Goal: Browse casually

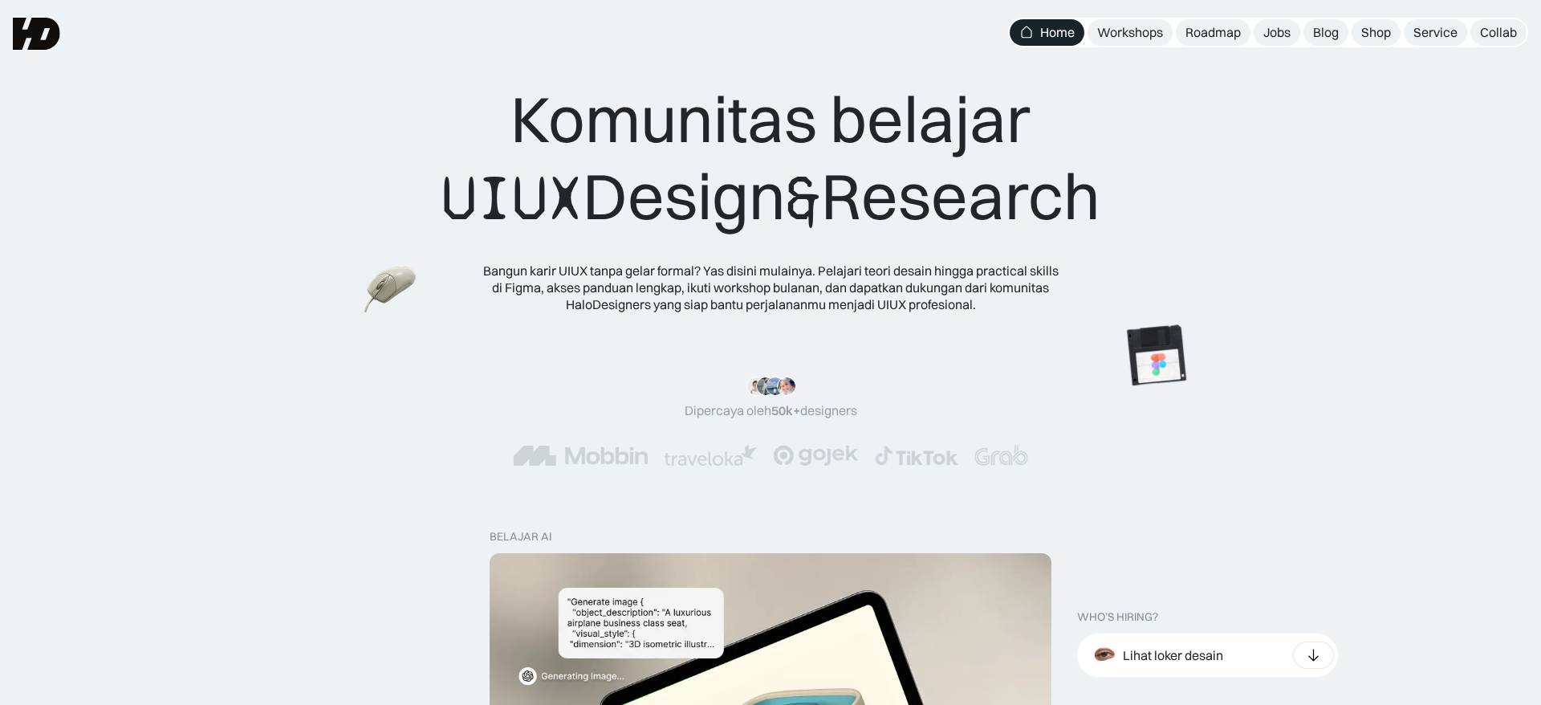
click at [1184, 201] on div "Komunitas belajar UIUX Design & Research Bangun karir UIUX tanpa gelar formal? …" at bounding box center [770, 196] width 1413 height 232
click at [1136, 29] on div "Workshops" at bounding box center [1130, 32] width 66 height 17
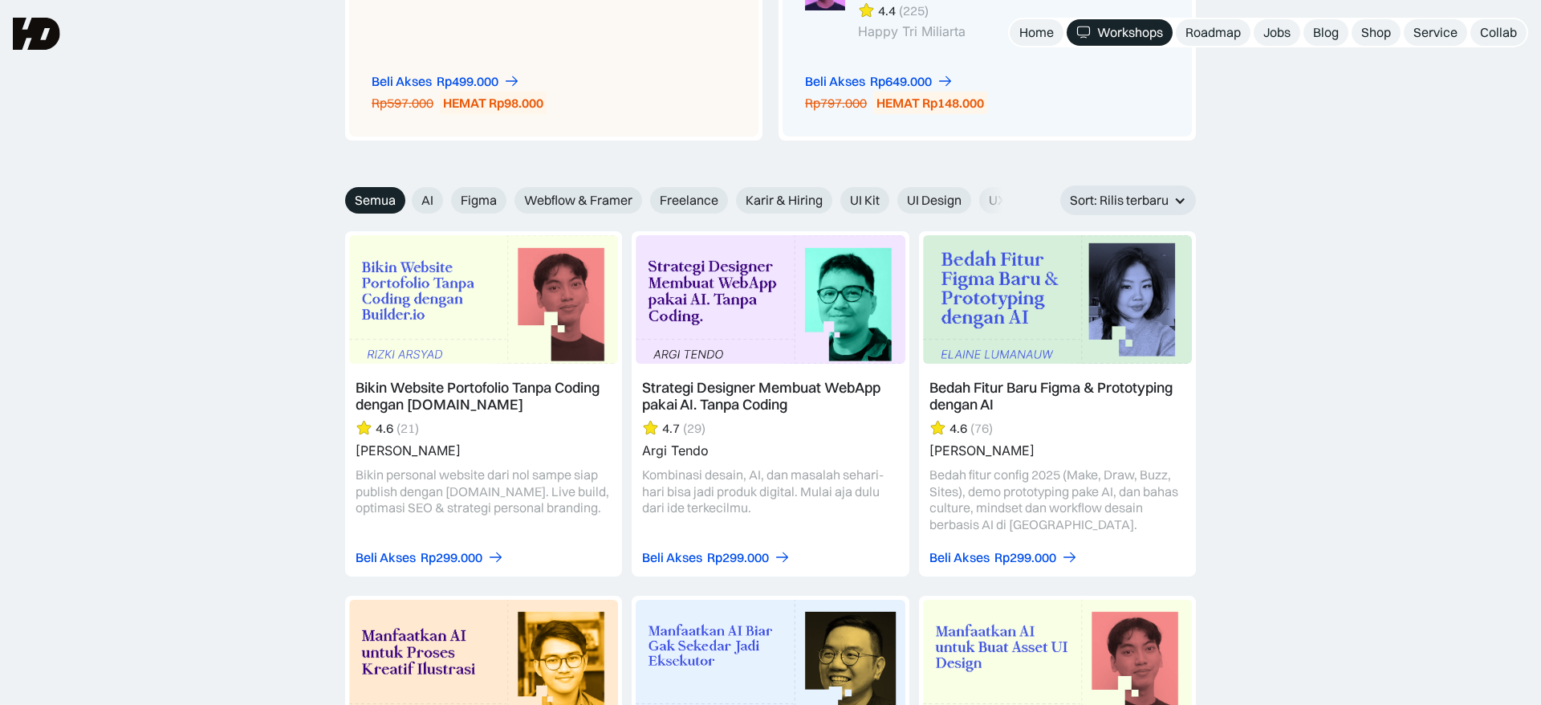
scroll to position [1733, 0]
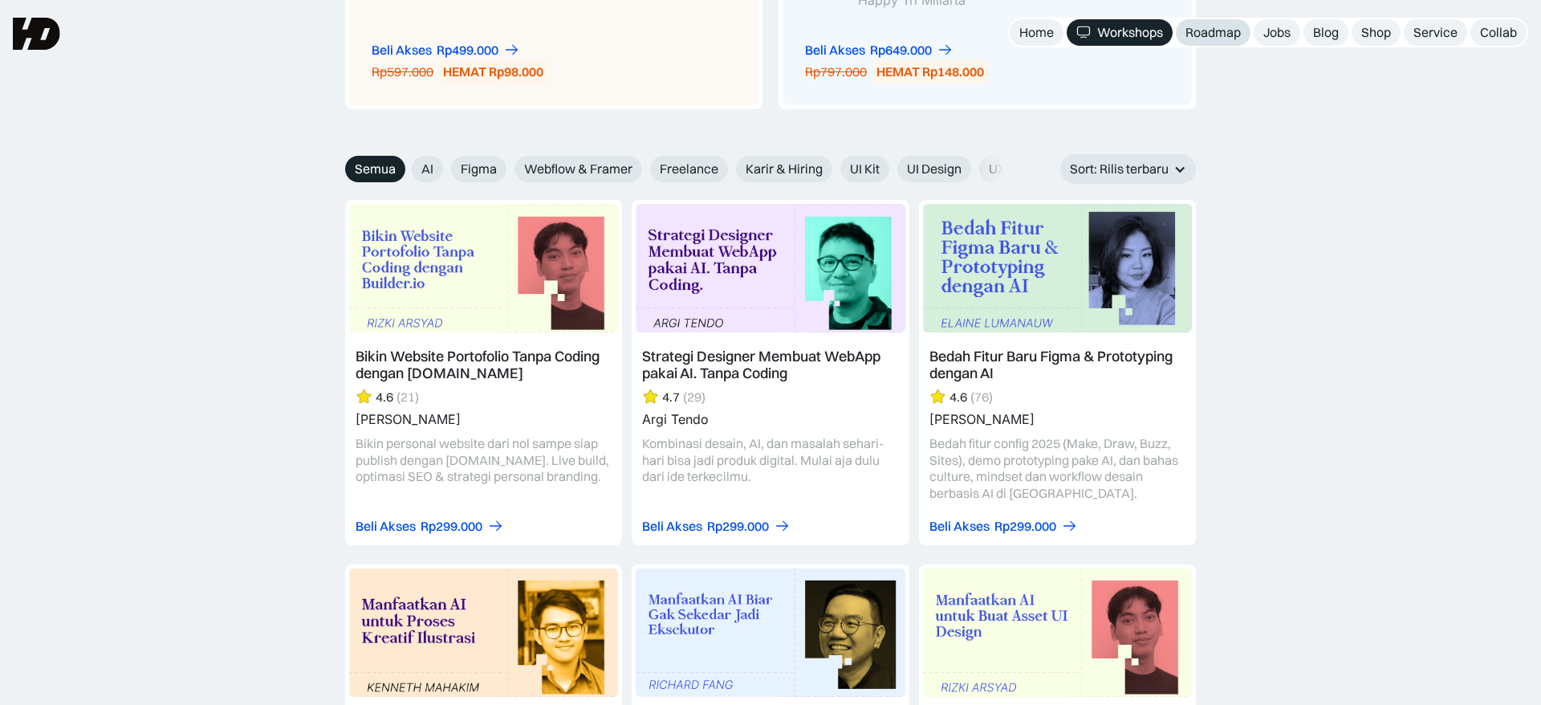
click at [1210, 39] on div "Roadmap" at bounding box center [1212, 32] width 55 height 17
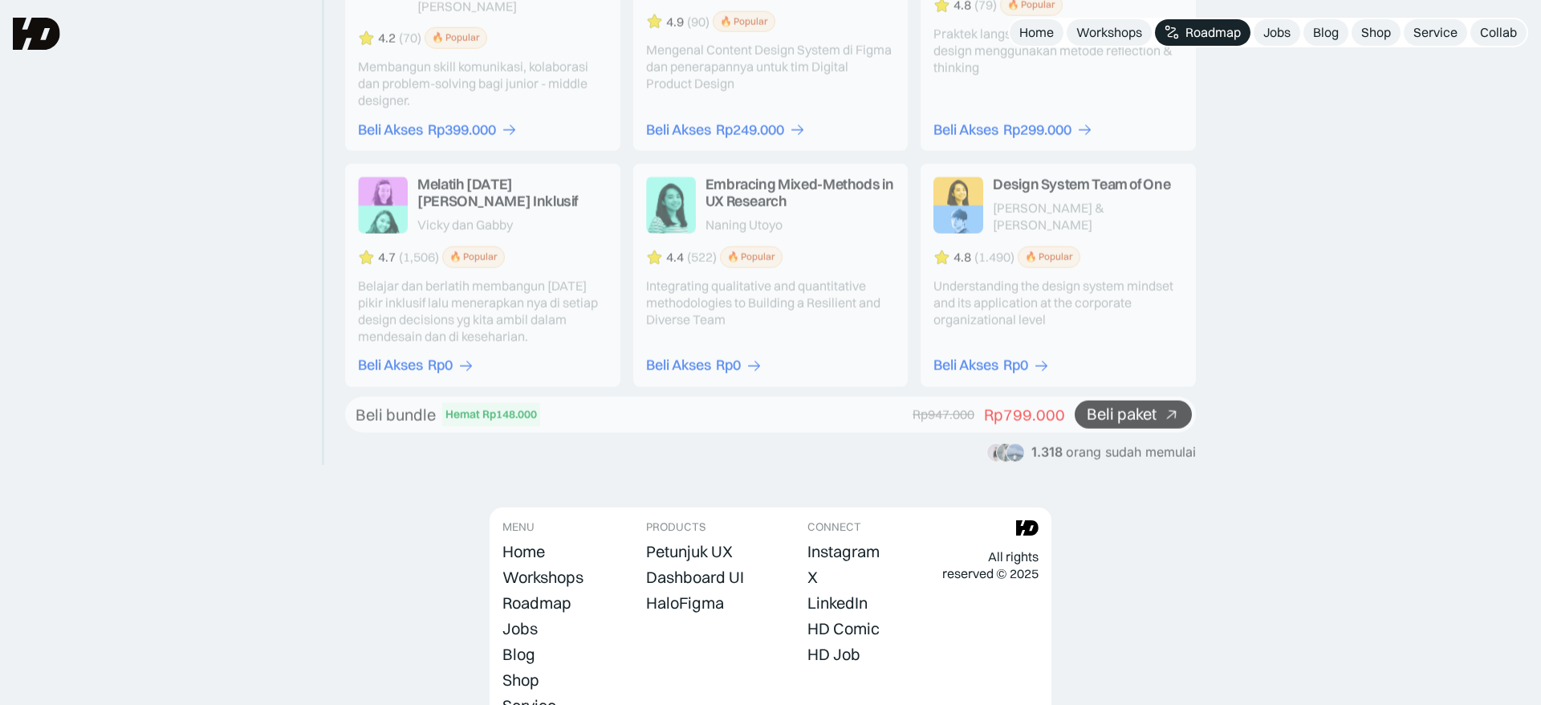
scroll to position [2974, 0]
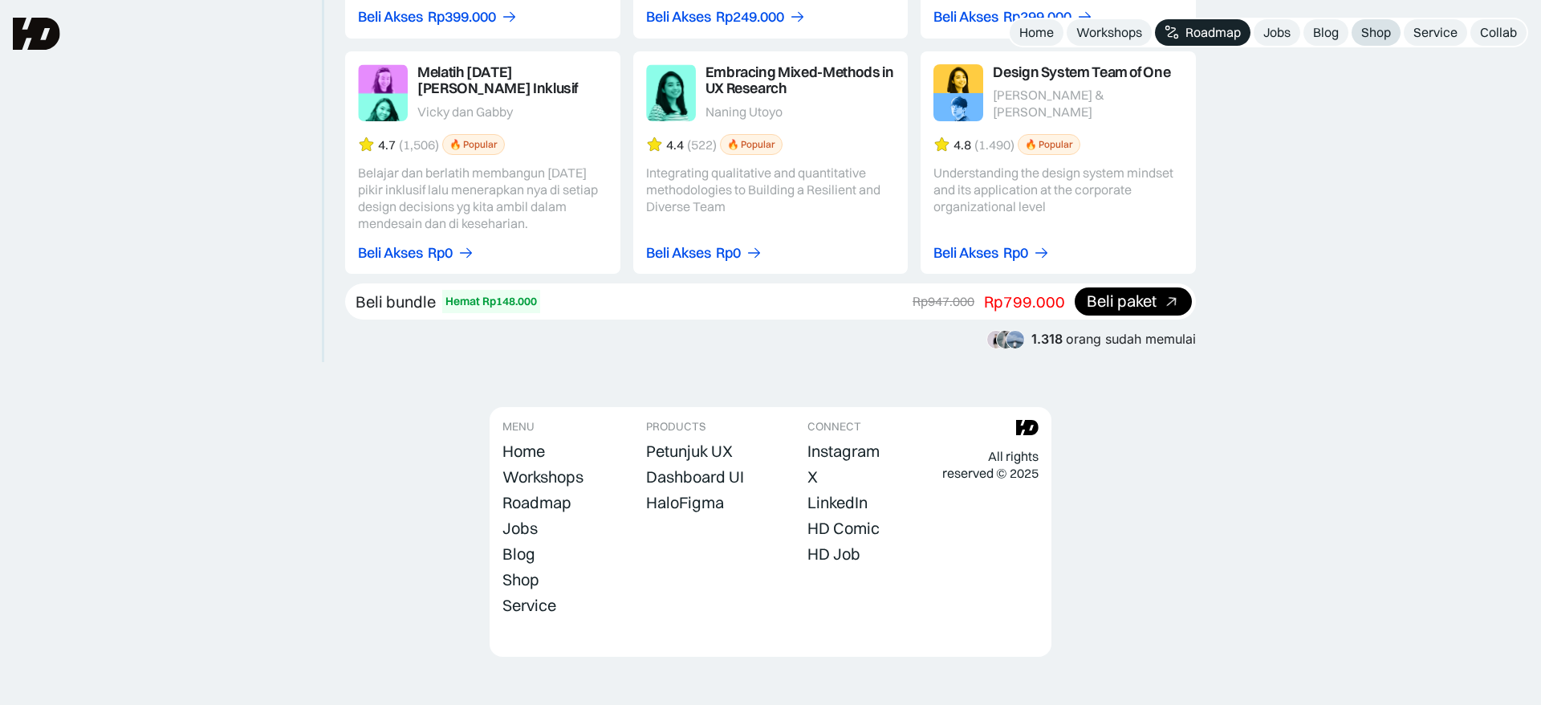
click at [1382, 37] on div "Shop" at bounding box center [1376, 32] width 30 height 17
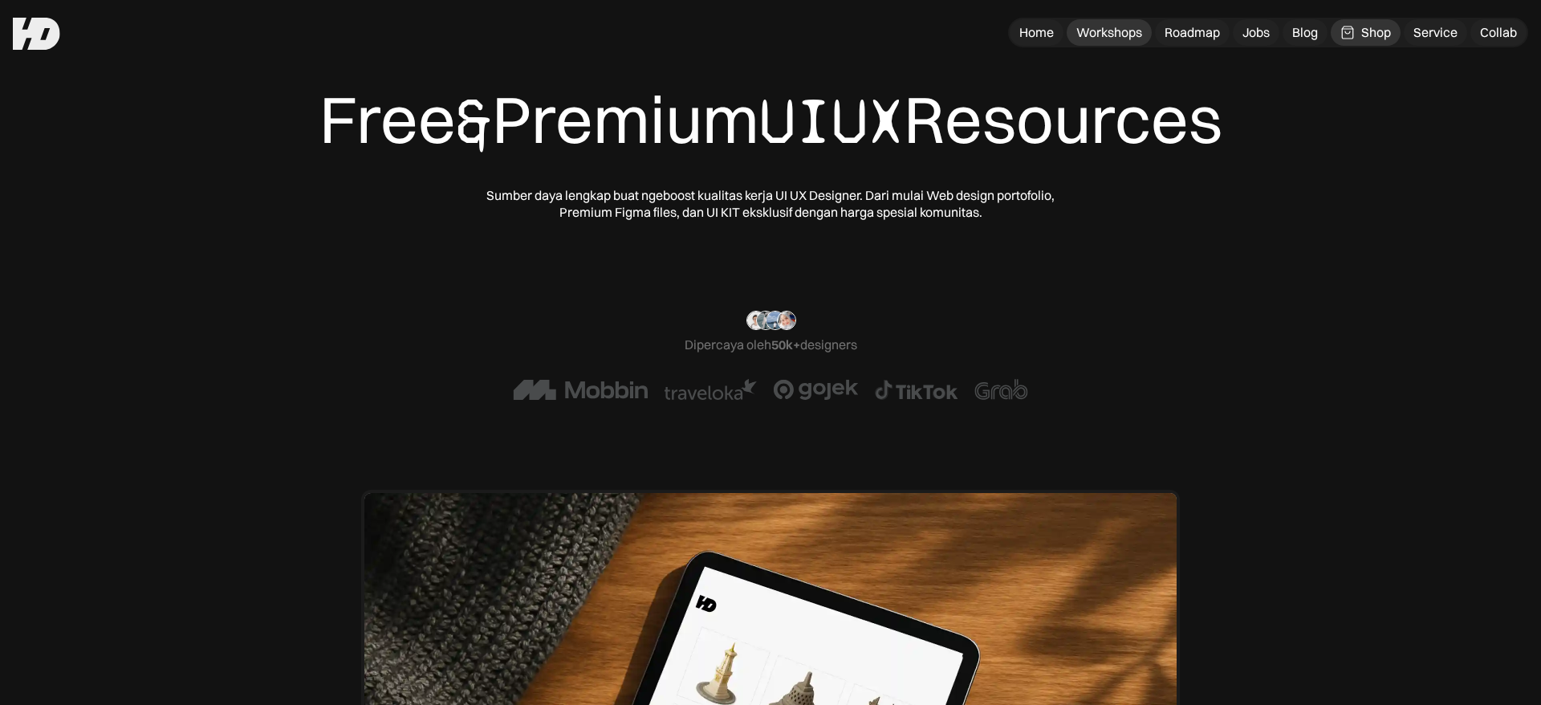
click at [1118, 35] on div "Workshops" at bounding box center [1109, 32] width 66 height 17
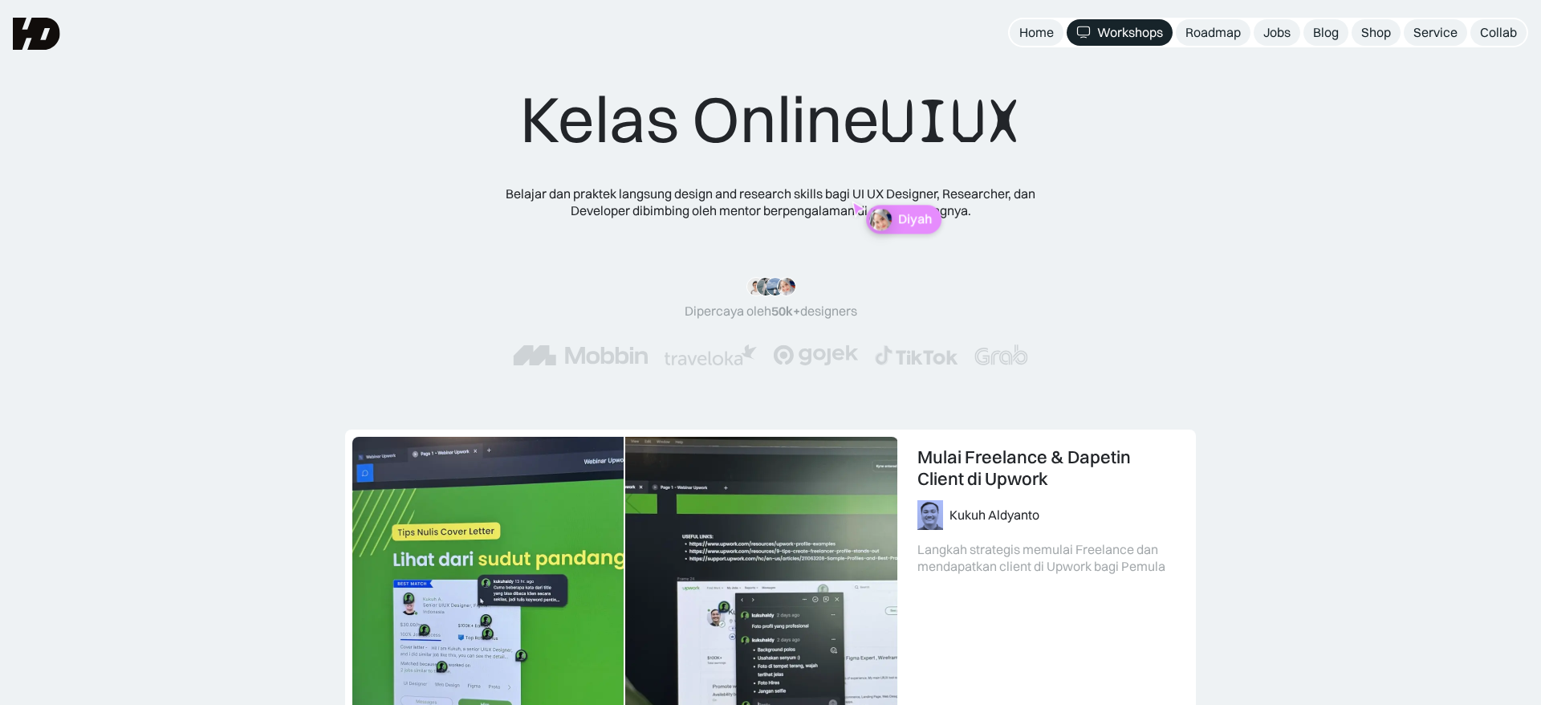
click at [1209, 32] on div "Roadmap" at bounding box center [1212, 32] width 55 height 17
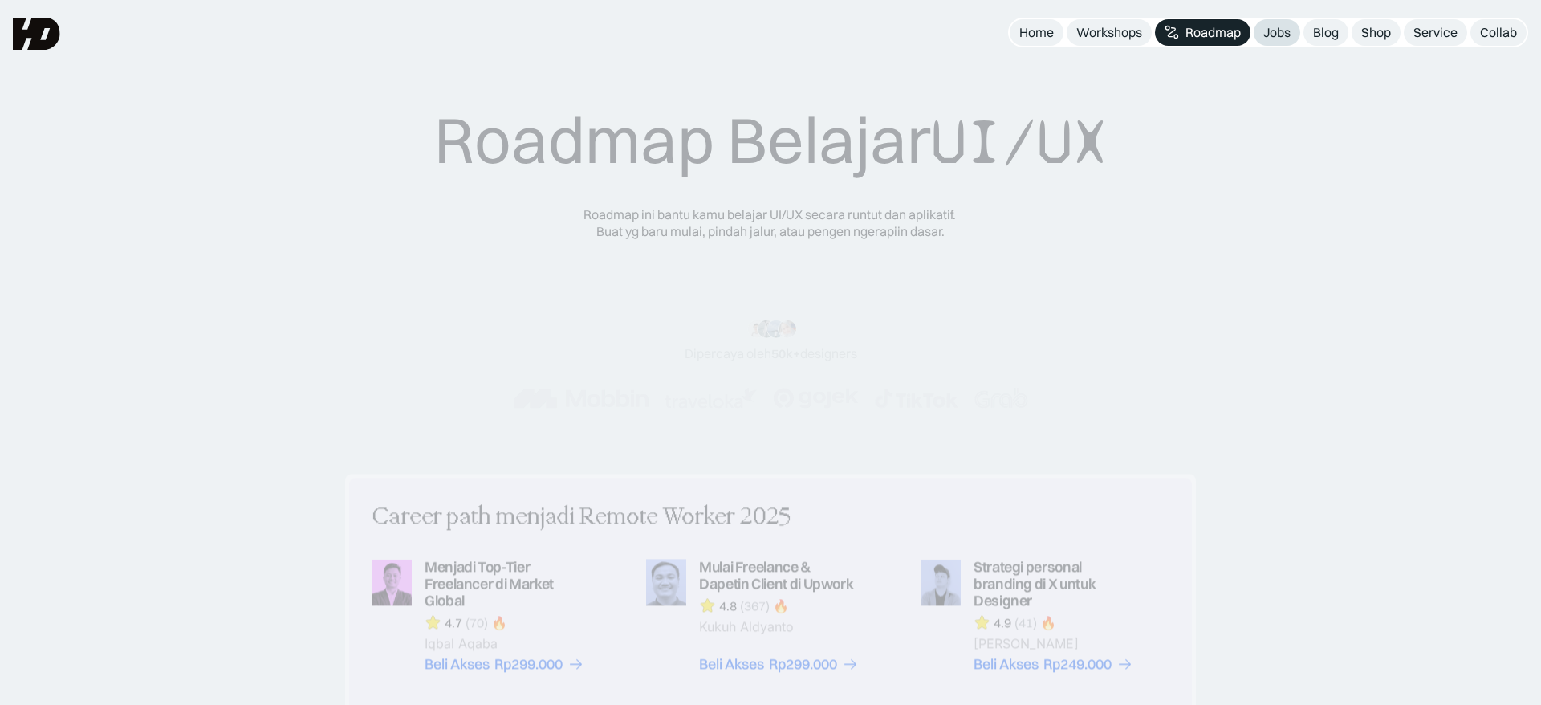
click at [1278, 35] on div "Jobs" at bounding box center [1276, 32] width 27 height 17
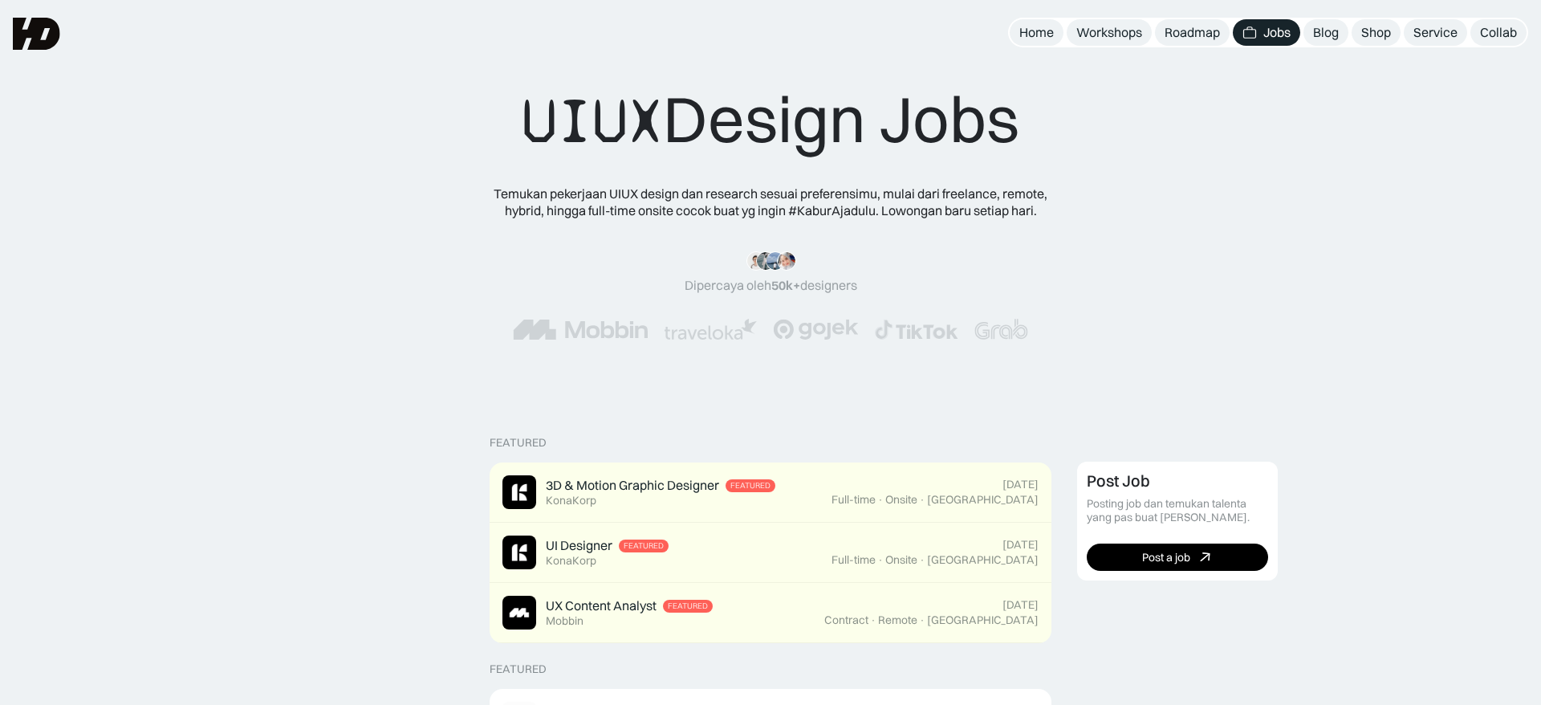
click at [1260, 203] on div "UIUX Design Jobs Temukan pekerjaan UIUX design dan research sesuai preferensimu…" at bounding box center [770, 225] width 1413 height 291
click at [1332, 32] on div "Blog" at bounding box center [1326, 32] width 26 height 17
click at [1389, 30] on div "Shop" at bounding box center [1376, 32] width 30 height 17
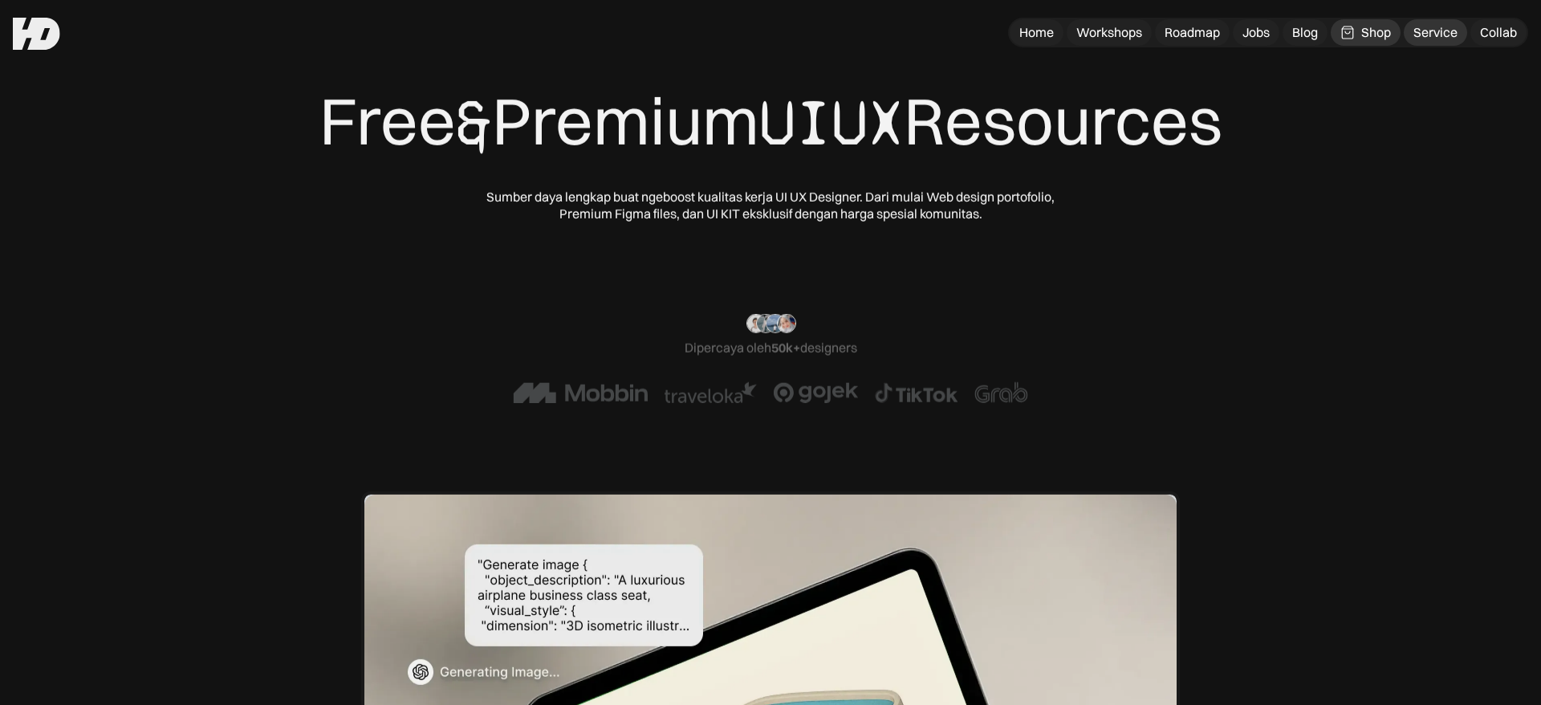
click at [1421, 30] on div "Service" at bounding box center [1435, 32] width 44 height 17
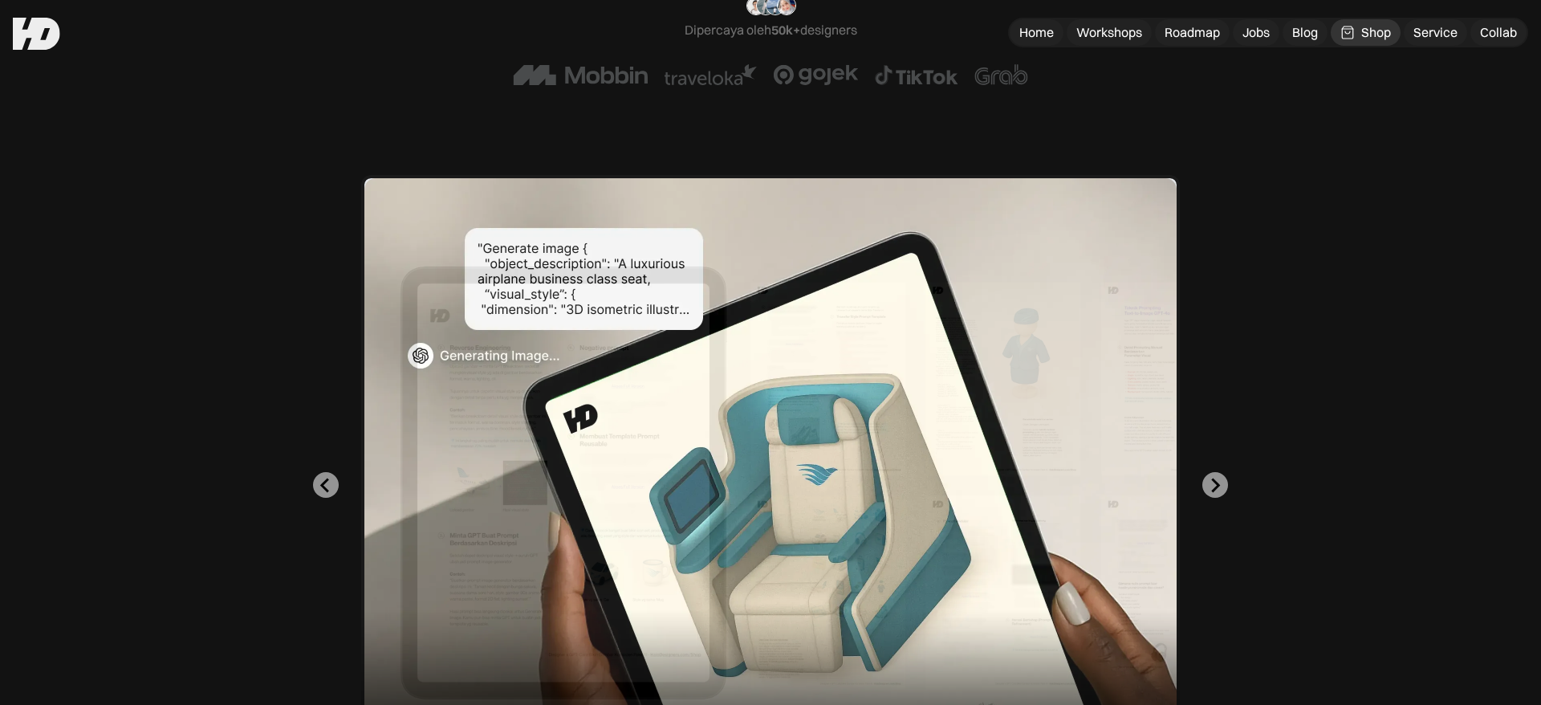
scroll to position [522, 0]
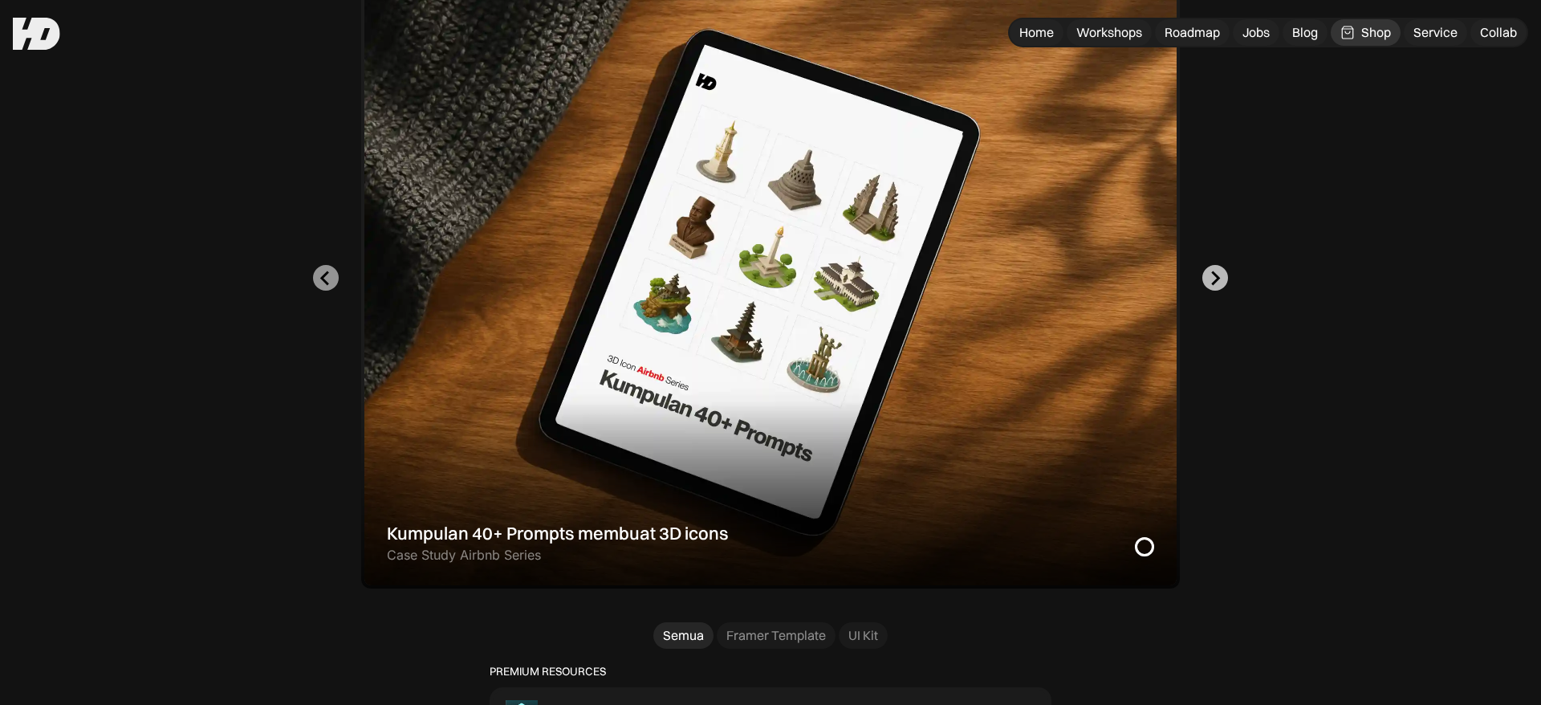
click at [1216, 273] on icon "Go to first slide" at bounding box center [1216, 277] width 9 height 14
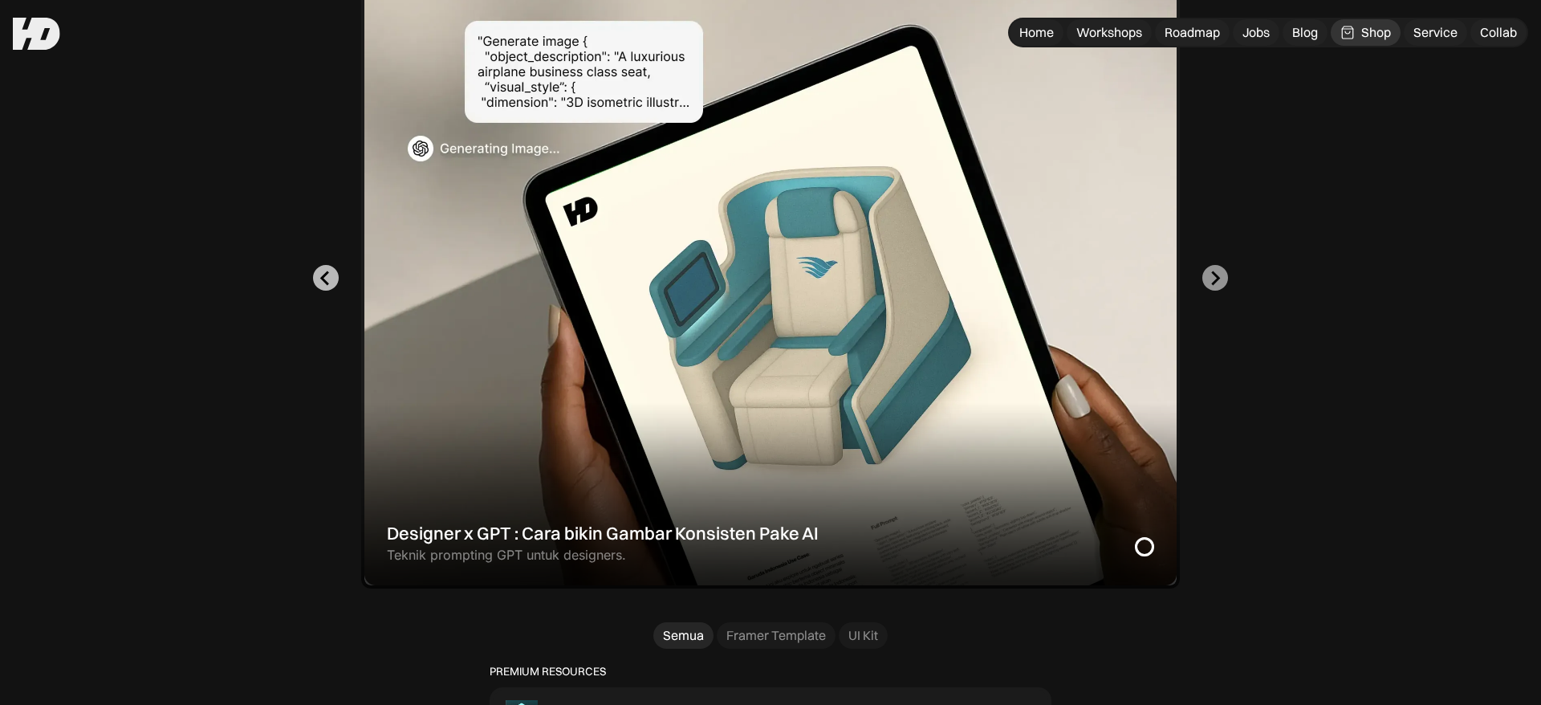
click at [324, 276] on icon "Go to last slide" at bounding box center [324, 277] width 9 height 14
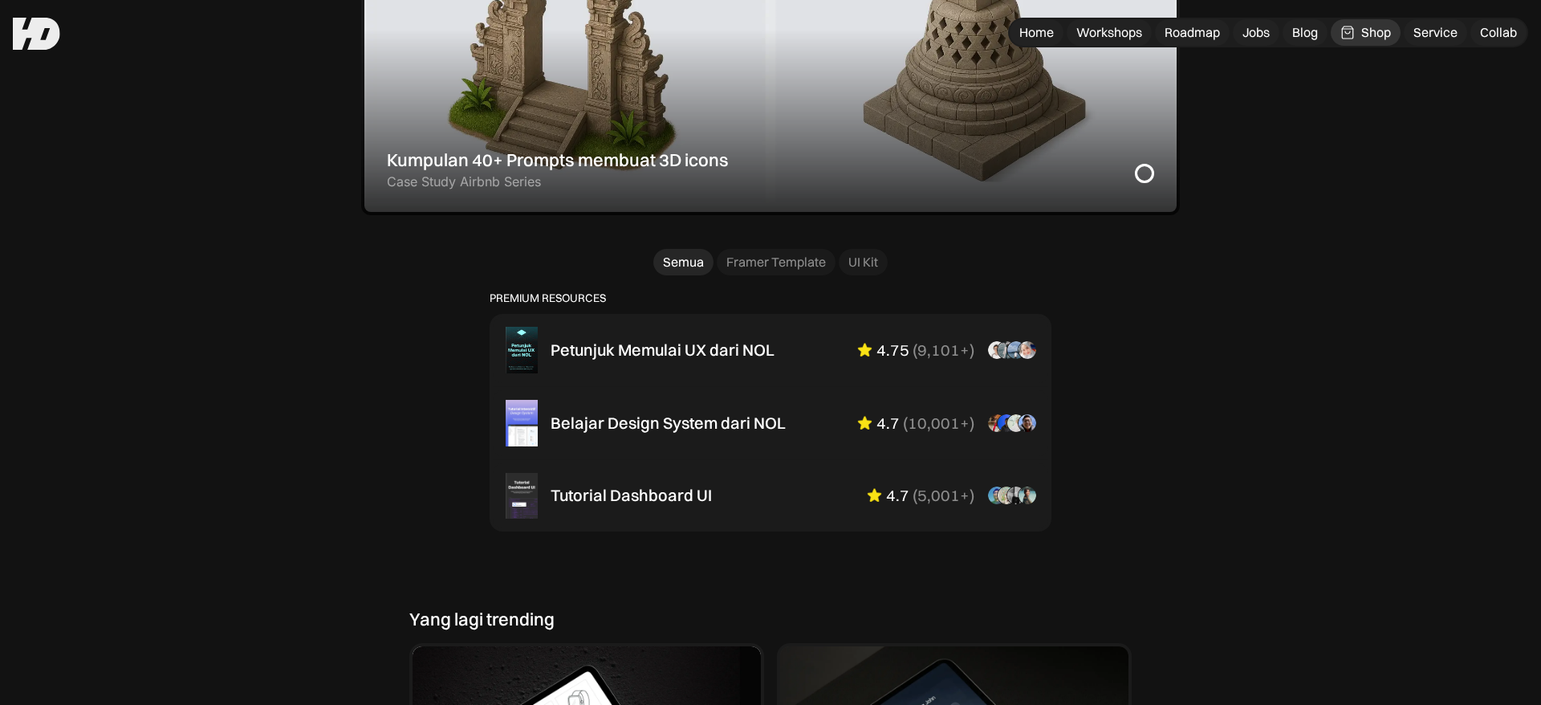
scroll to position [1006, 0]
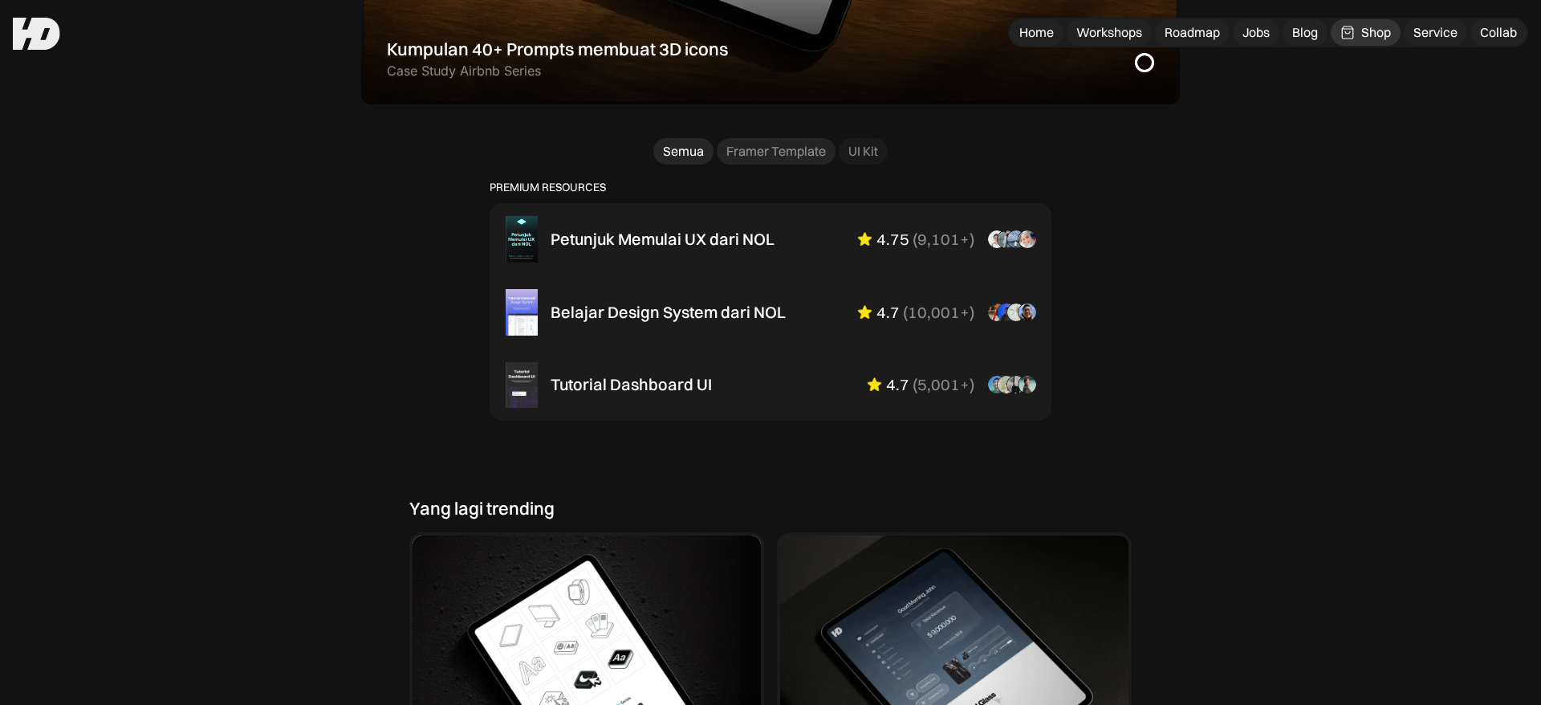
click at [785, 156] on div "Framer Template" at bounding box center [776, 151] width 100 height 17
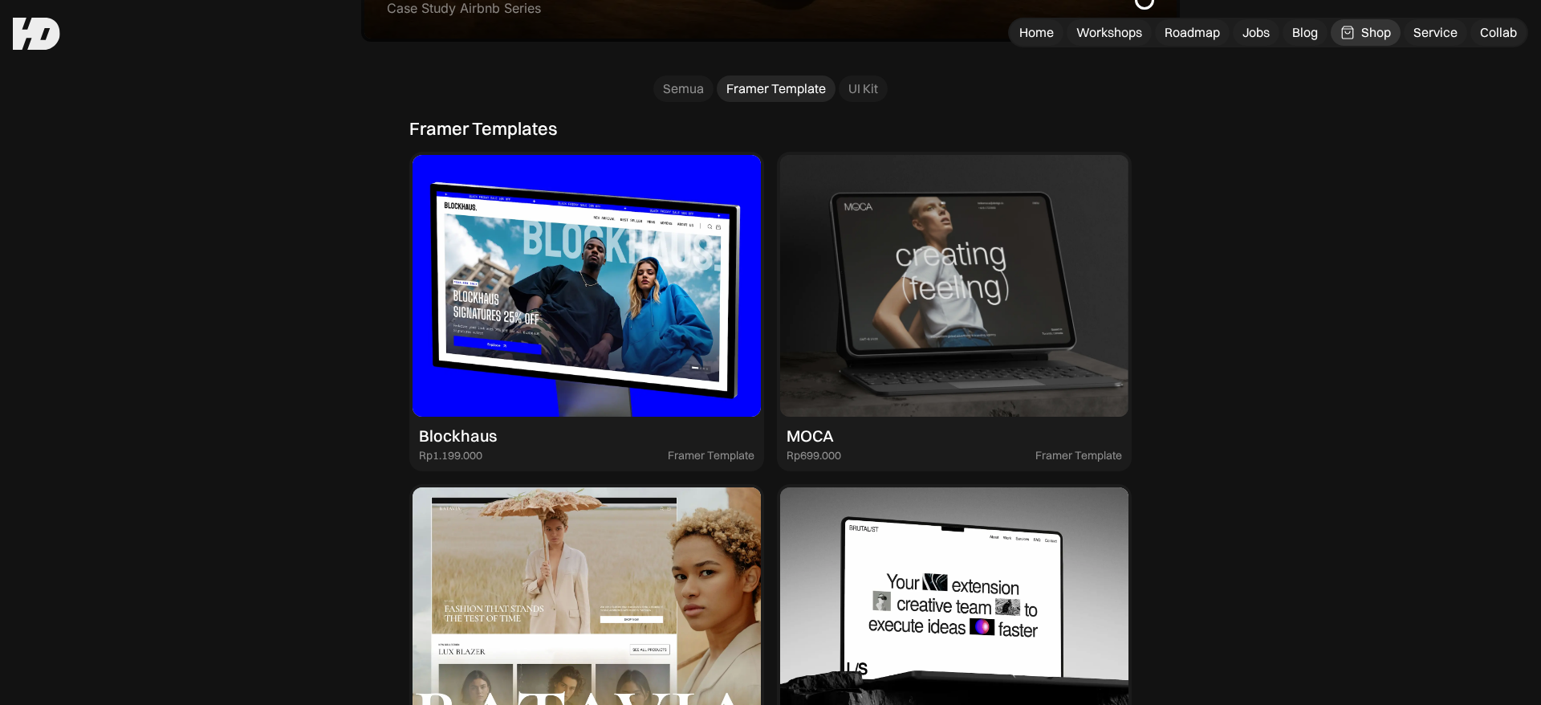
scroll to position [942, 0]
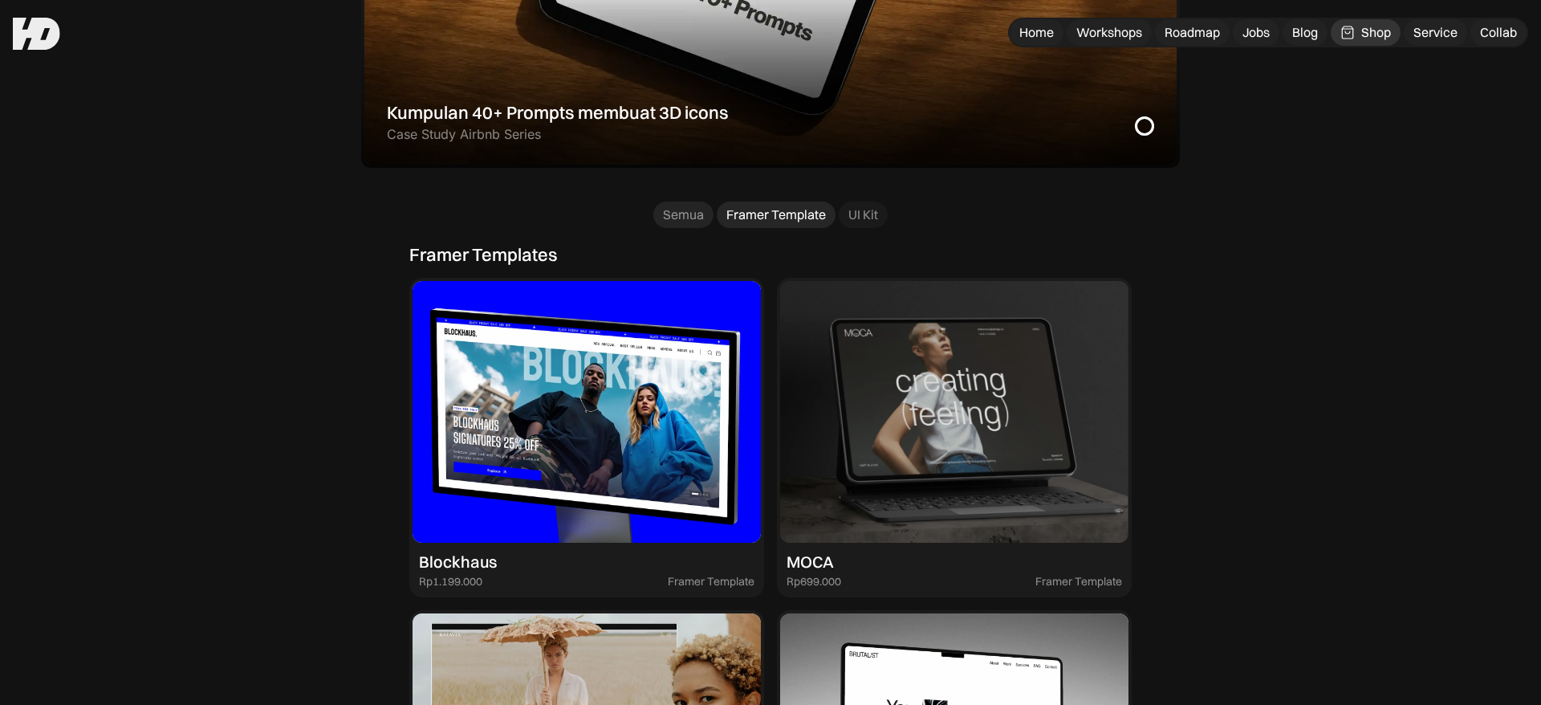
click at [683, 221] on div "Semua" at bounding box center [683, 214] width 41 height 17
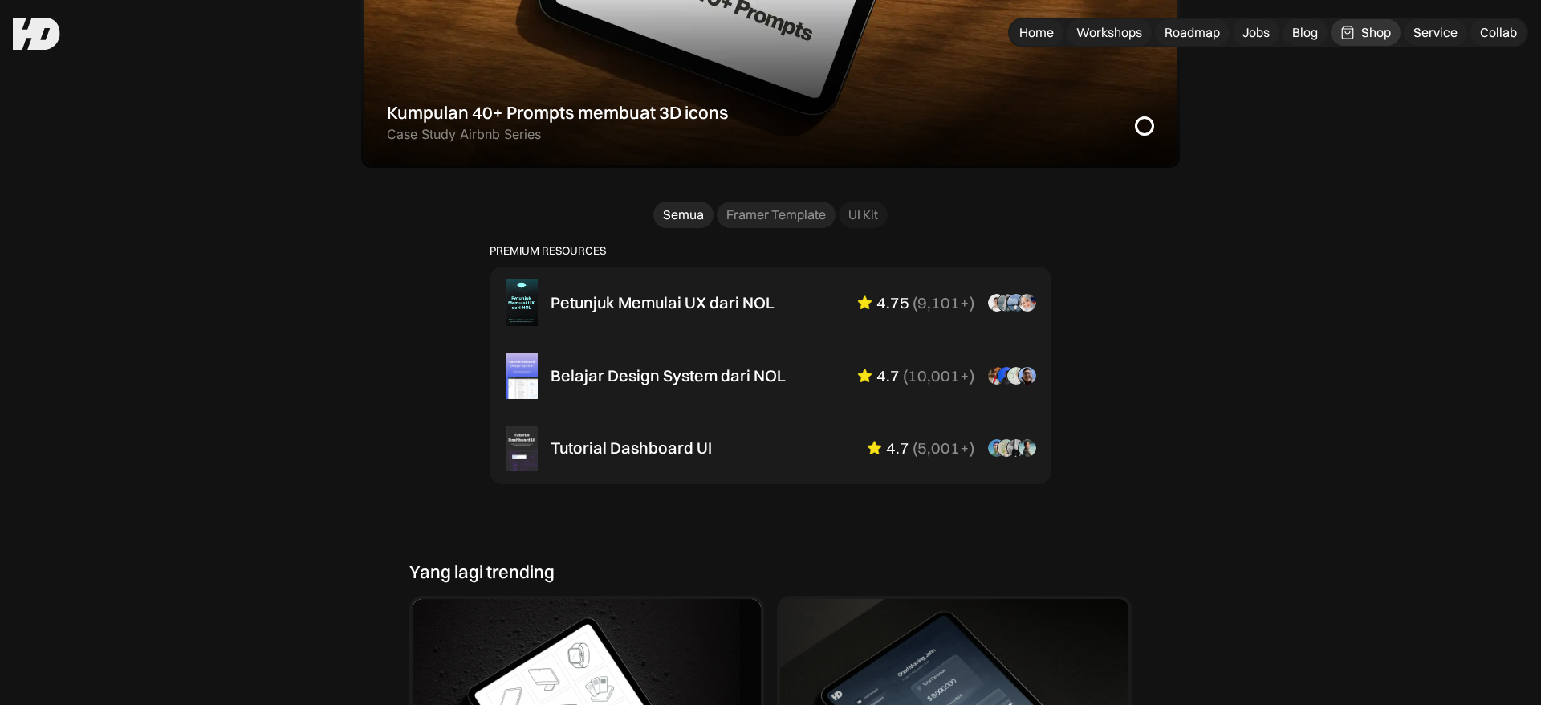
click at [763, 216] on div "Framer Template" at bounding box center [776, 214] width 100 height 17
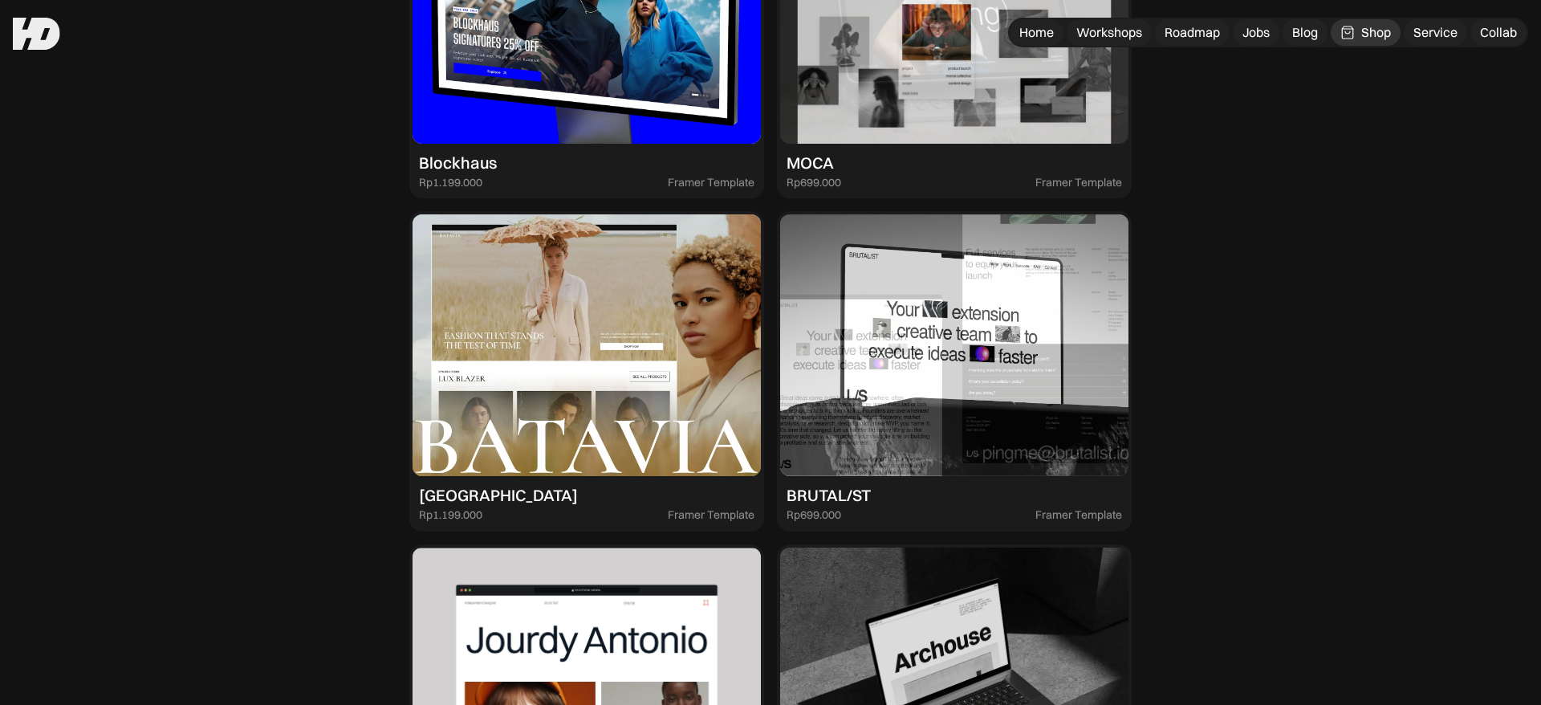
scroll to position [1643, 0]
